Goal: Navigation & Orientation: Understand site structure

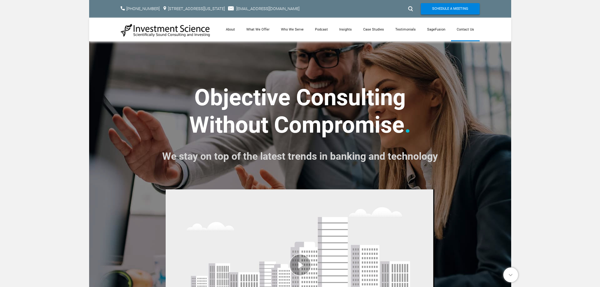
click at [456, 30] on link "Contact Us" at bounding box center [465, 30] width 29 height 24
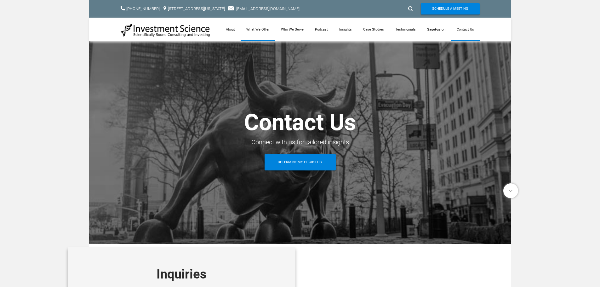
click at [254, 36] on link "What We Offer" at bounding box center [257, 30] width 35 height 24
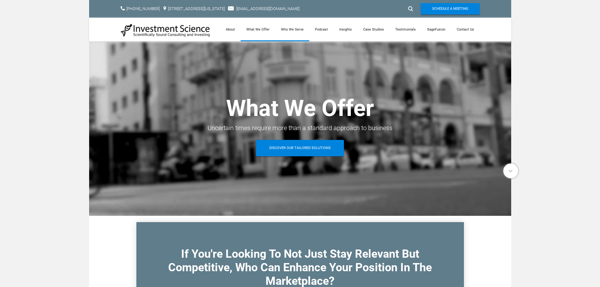
click at [289, 30] on link "Who We Serve" at bounding box center [292, 30] width 34 height 24
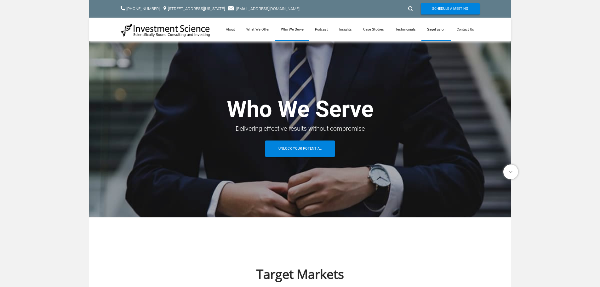
click at [445, 31] on link "SageFusion" at bounding box center [436, 30] width 30 height 24
click at [142, 25] on img at bounding box center [166, 30] width 90 height 14
